Goal: Transaction & Acquisition: Book appointment/travel/reservation

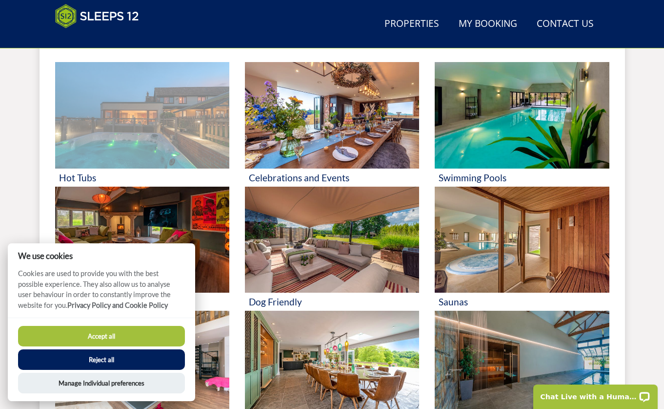
scroll to position [427, 0]
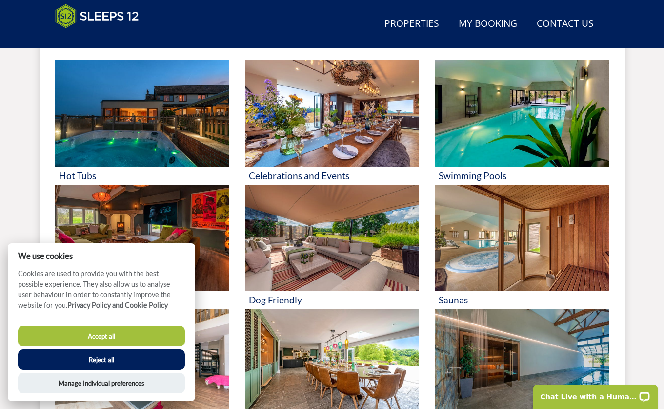
click at [112, 362] on button "Reject all" at bounding box center [101, 359] width 167 height 20
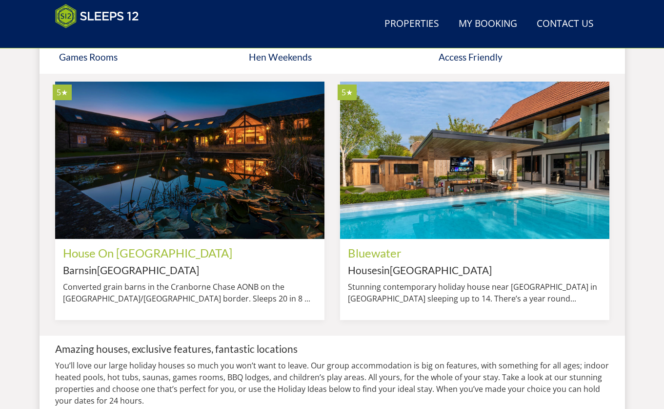
scroll to position [796, 0]
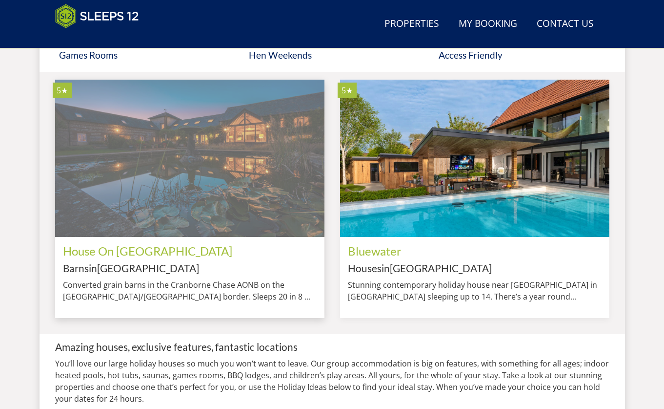
click at [299, 173] on img at bounding box center [189, 158] width 269 height 157
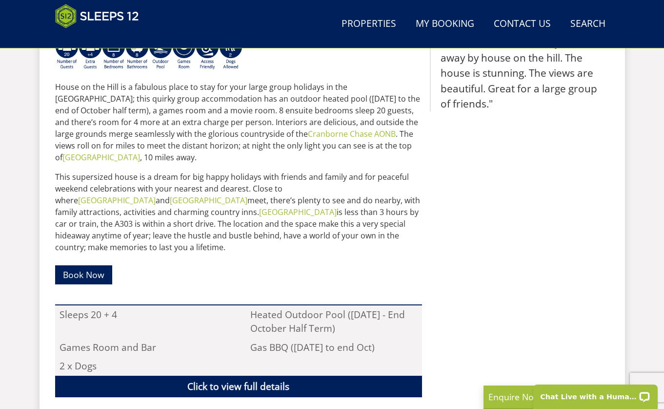
scroll to position [461, 0]
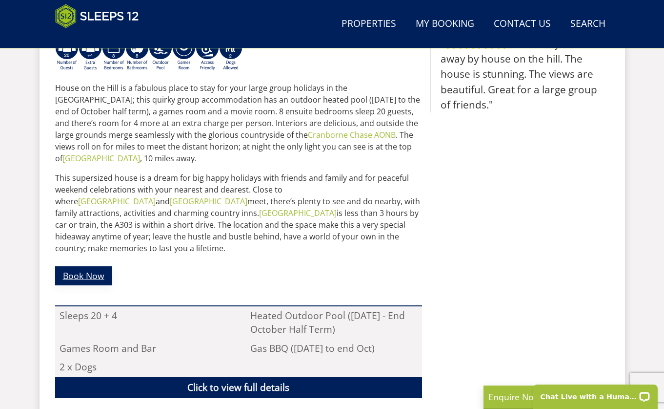
click at [91, 266] on link "Book Now" at bounding box center [83, 275] width 57 height 19
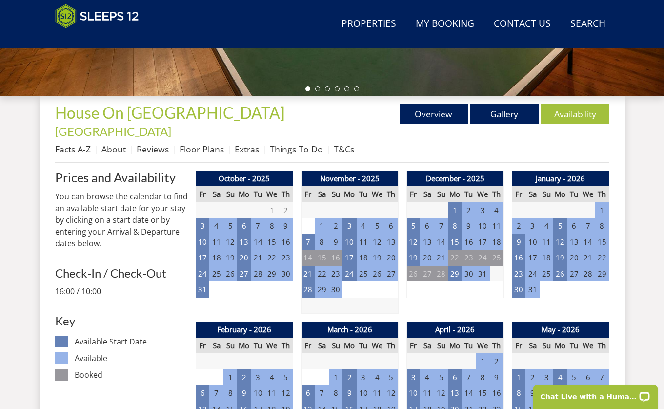
scroll to position [321, 0]
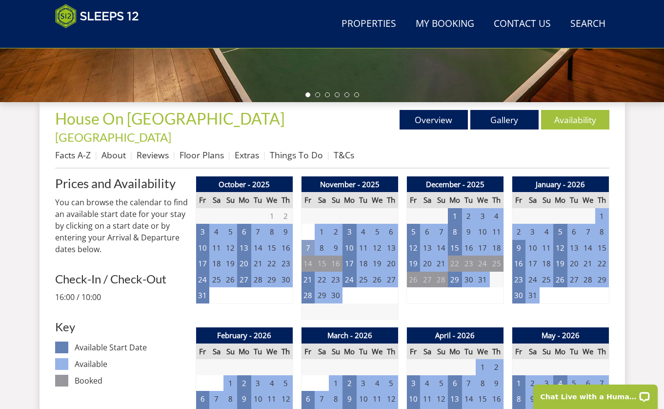
click at [306, 240] on td "7" at bounding box center [308, 248] width 14 height 16
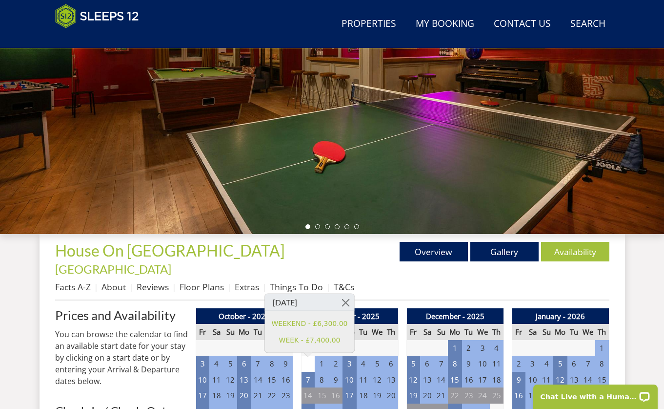
scroll to position [0, 0]
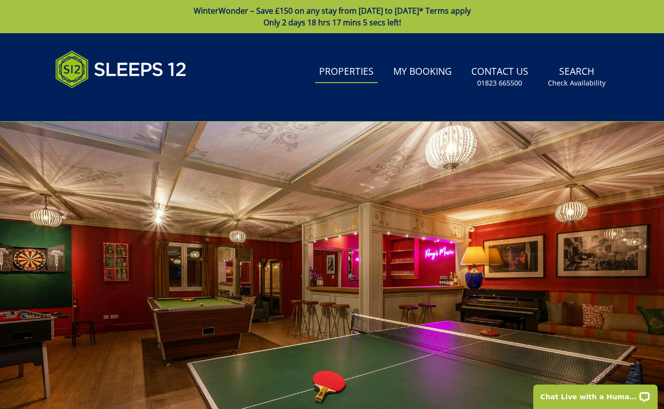
click at [356, 76] on link "Properties" at bounding box center [346, 72] width 62 height 22
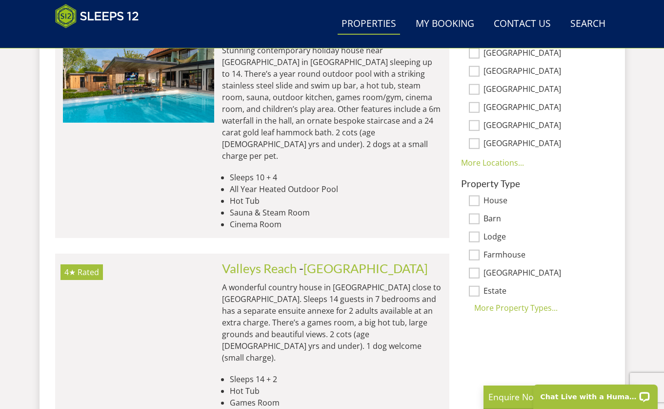
scroll to position [674, 0]
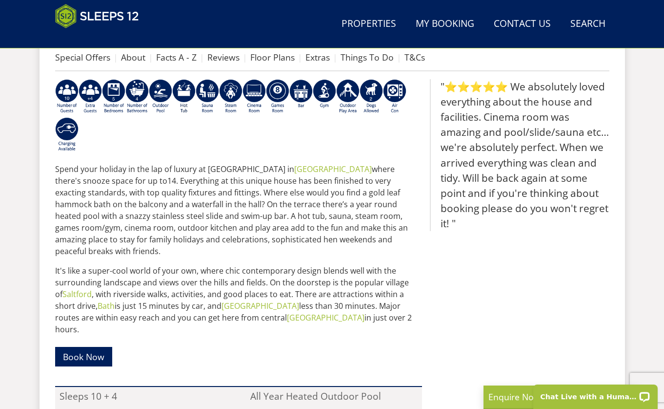
scroll to position [406, 0]
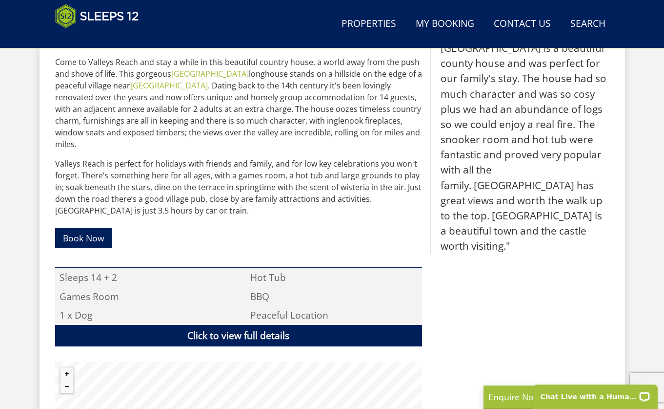
scroll to position [474, 0]
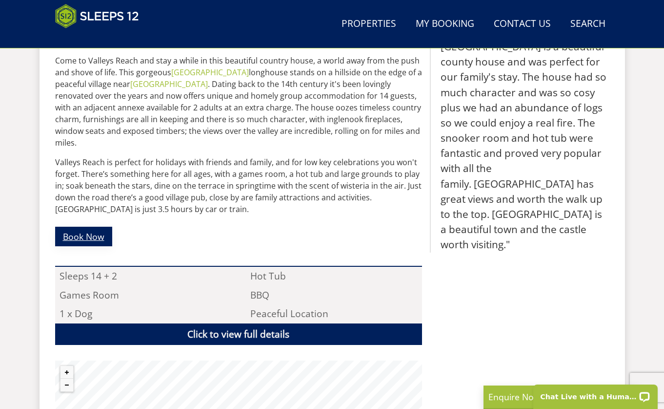
click at [97, 226] on link "Book Now" at bounding box center [83, 235] width 57 height 19
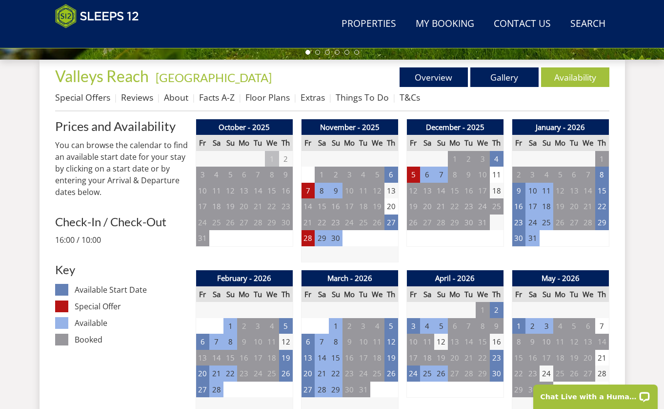
scroll to position [365, 0]
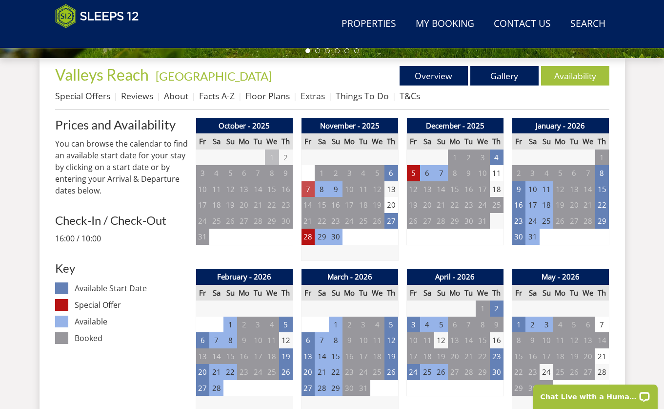
click at [305, 189] on td "7" at bounding box center [308, 189] width 14 height 16
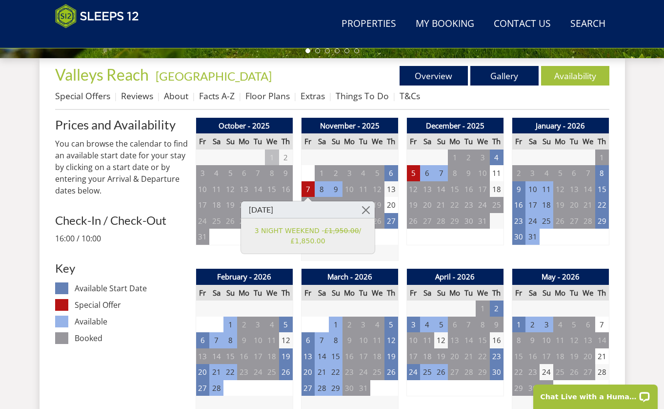
click at [338, 191] on td "9" at bounding box center [336, 189] width 14 height 16
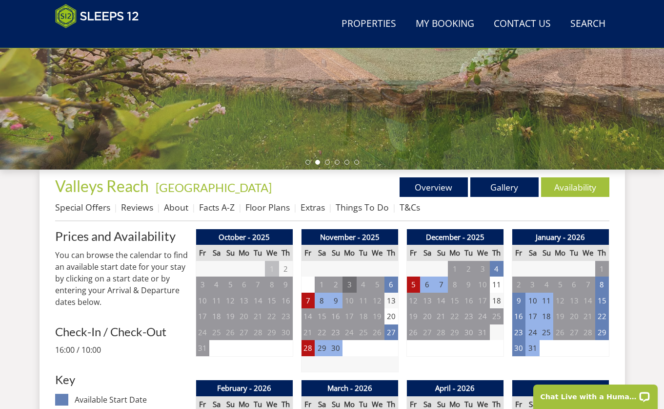
scroll to position [257, 0]
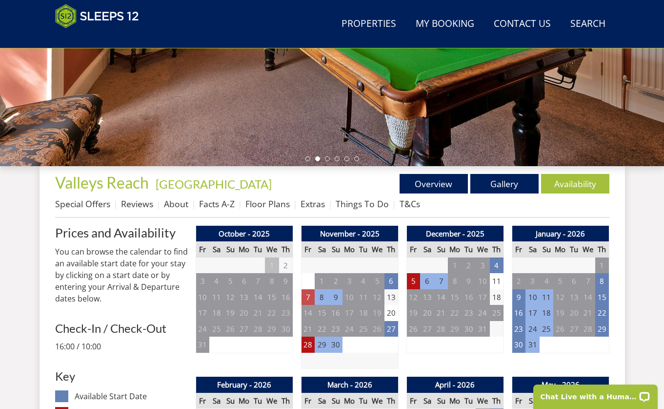
click at [307, 303] on td "7" at bounding box center [308, 297] width 14 height 16
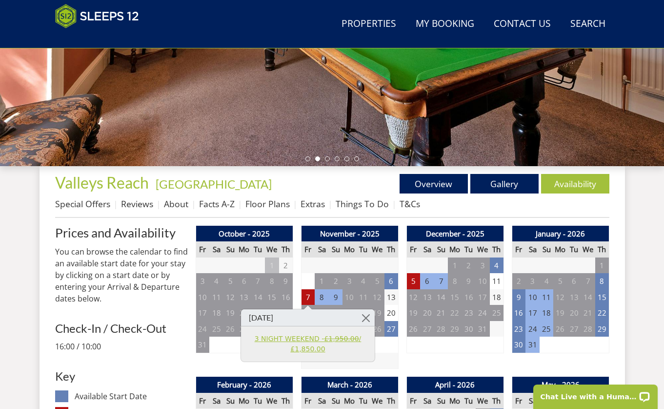
click at [308, 336] on link "3 NIGHT WEEKEND - £1,950.00 / £1,850.00" at bounding box center [308, 343] width 120 height 20
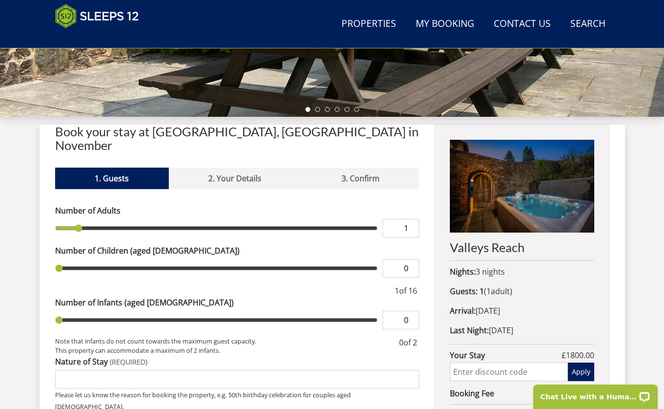
type input "2"
type input "3"
type input "4"
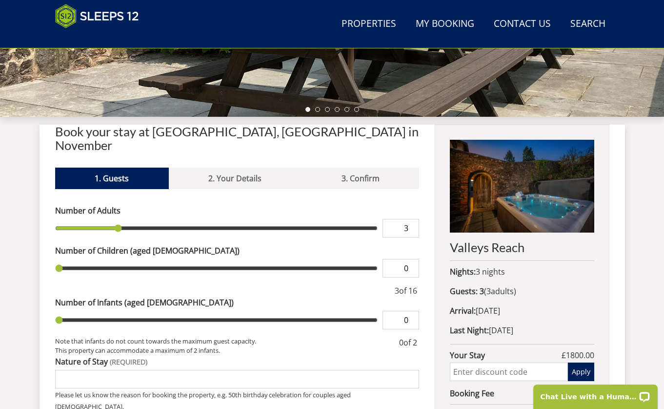
type input "4"
type input "5"
type input "6"
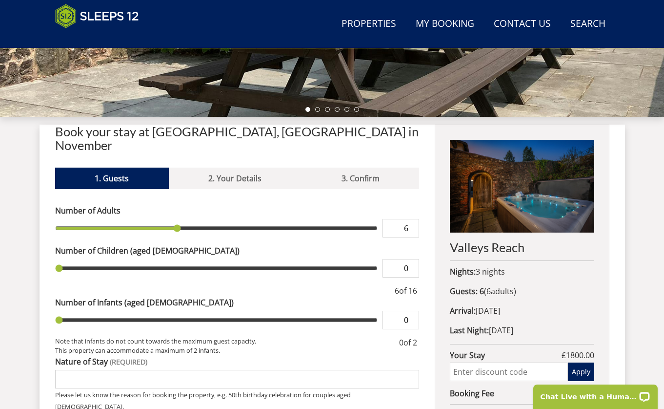
type input "7"
type input "8"
type input "9"
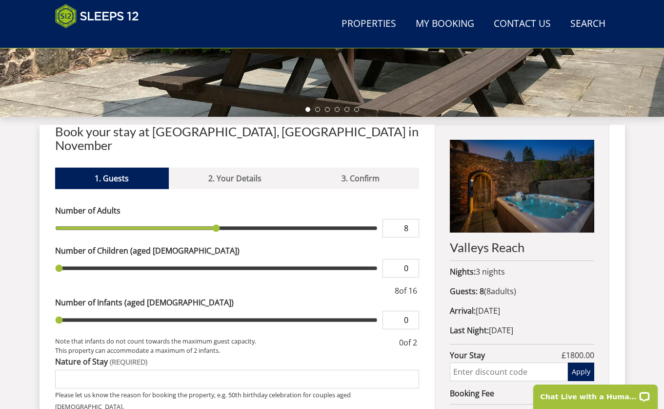
type input "9"
type input "10"
drag, startPoint x: 80, startPoint y: 210, endPoint x: 258, endPoint y: 224, distance: 178.2
type input "10"
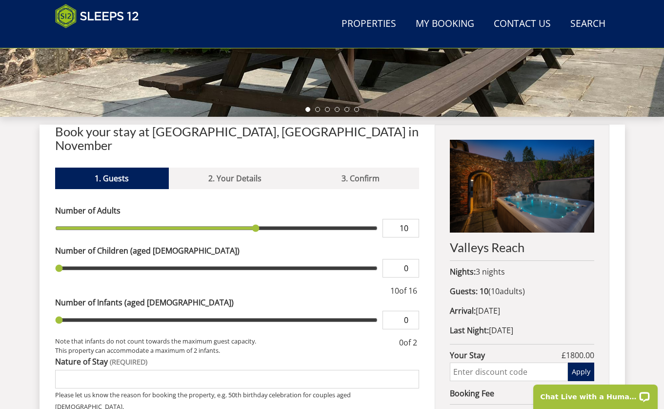
click at [258, 224] on input "range" at bounding box center [216, 228] width 323 height 19
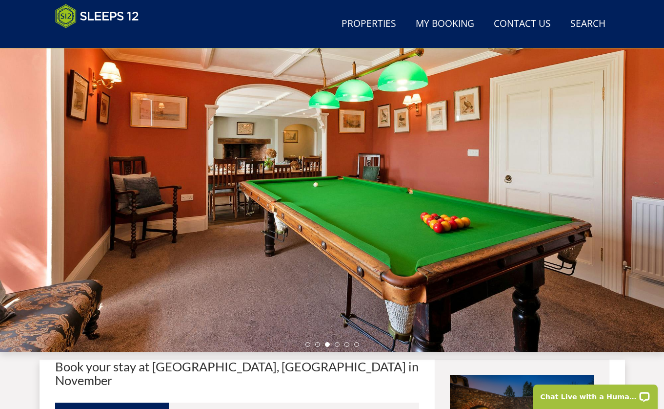
scroll to position [69, 0]
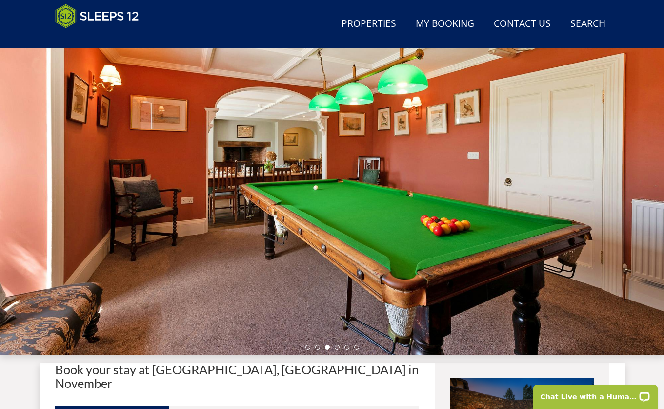
click at [452, 219] on div at bounding box center [332, 184] width 664 height 342
click at [337, 347] on li at bounding box center [337, 347] width 5 height 5
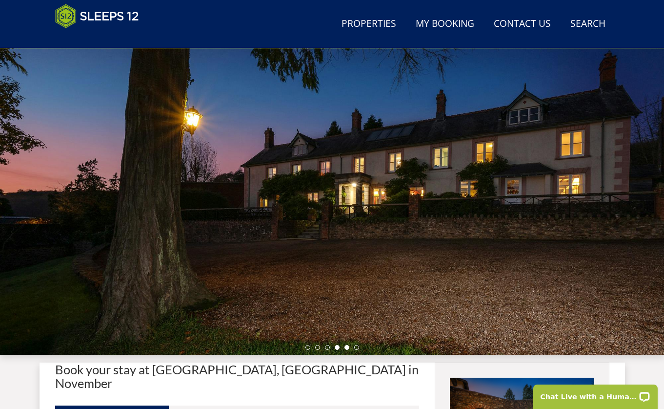
click at [348, 348] on li at bounding box center [347, 347] width 5 height 5
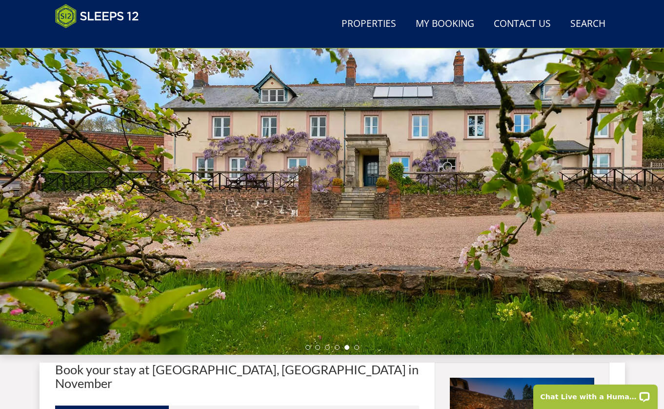
click at [360, 348] on div at bounding box center [332, 184] width 664 height 342
click at [356, 348] on li at bounding box center [356, 347] width 5 height 5
